Goal: Check status: Check status

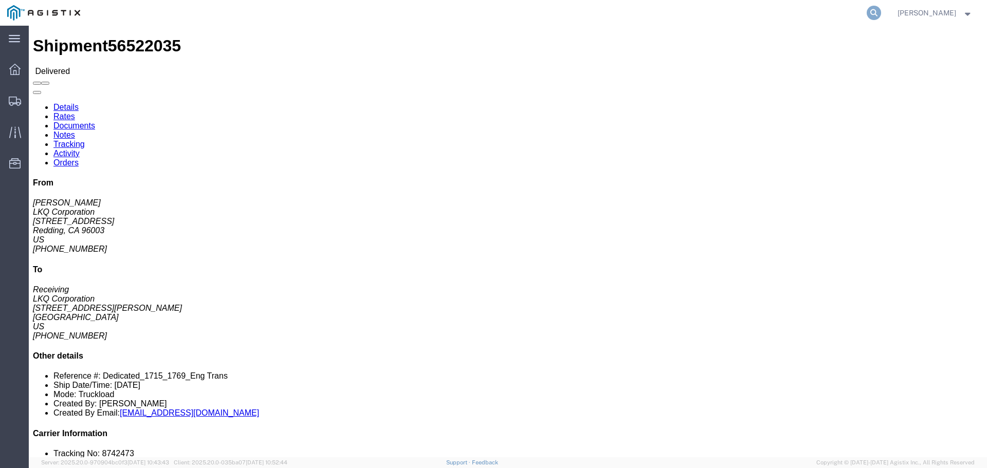
click at [877, 11] on icon at bounding box center [873, 13] width 14 height 14
click at [768, 11] on input "search" at bounding box center [710, 13] width 312 height 25
paste input "57024495"
type input "57024495"
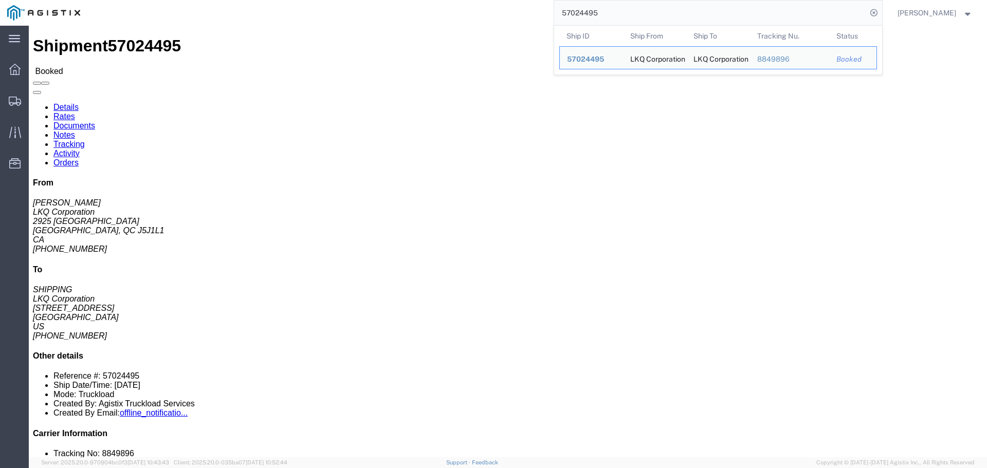
click div "Shipment 57024495 Booked"
